Goal: Navigation & Orientation: Understand site structure

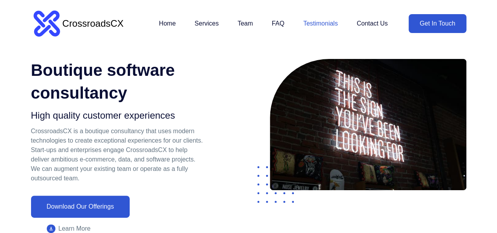
click at [305, 21] on link "Testimonials" at bounding box center [321, 24] width 35 height 16
click at [320, 25] on link "Testimonials" at bounding box center [321, 24] width 35 height 16
click at [168, 23] on link "Home" at bounding box center [167, 24] width 17 height 16
click at [208, 19] on link "Services" at bounding box center [207, 24] width 24 height 16
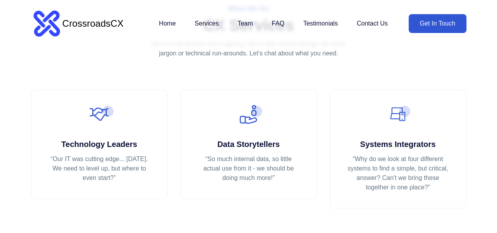
scroll to position [384, 0]
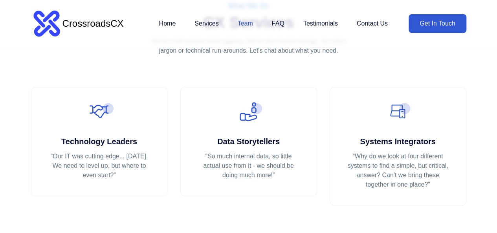
click at [239, 22] on link "Team" at bounding box center [245, 24] width 15 height 16
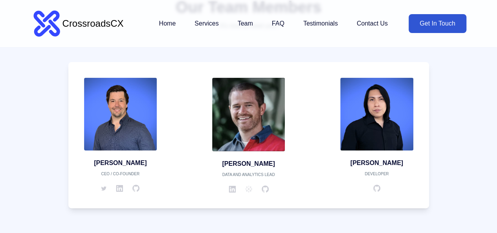
scroll to position [716, 0]
